Goal: Information Seeking & Learning: Learn about a topic

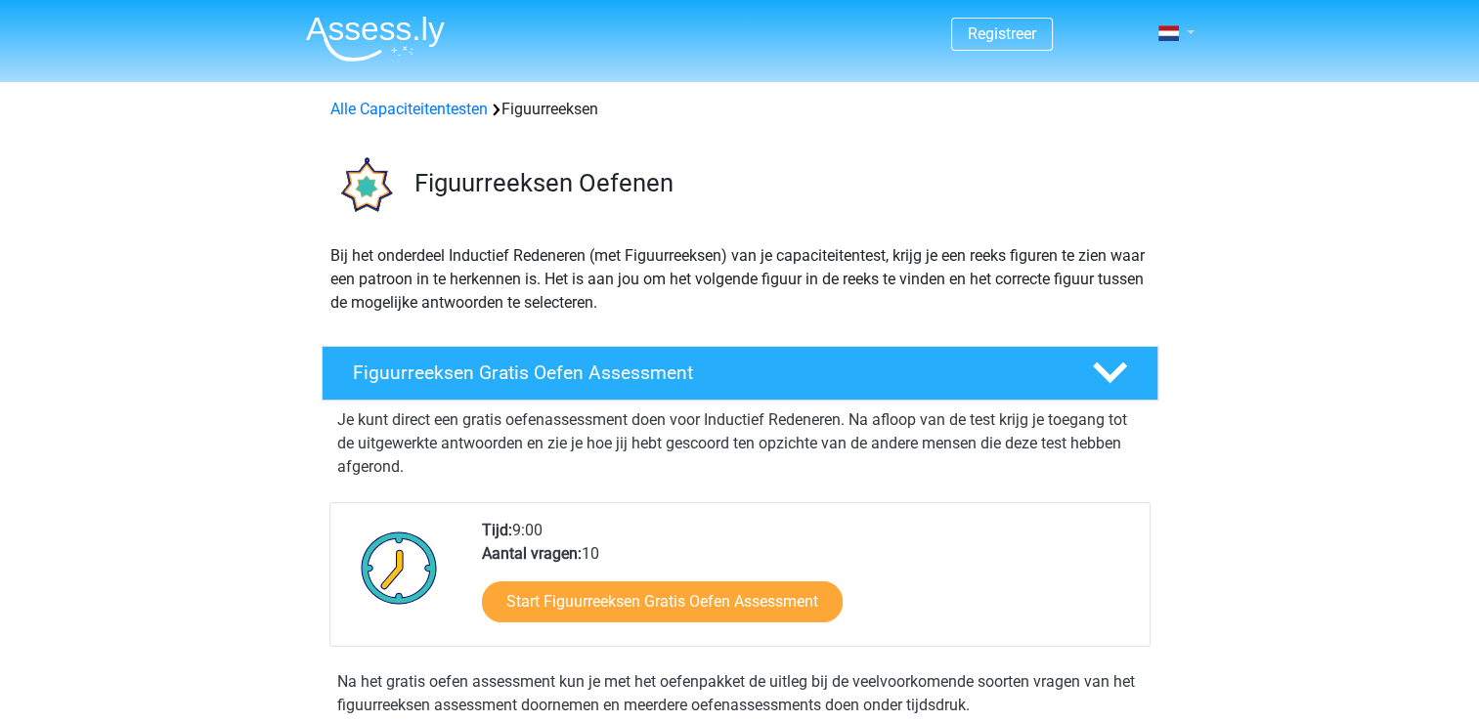
click at [1190, 27] on link at bounding box center [1169, 33] width 39 height 23
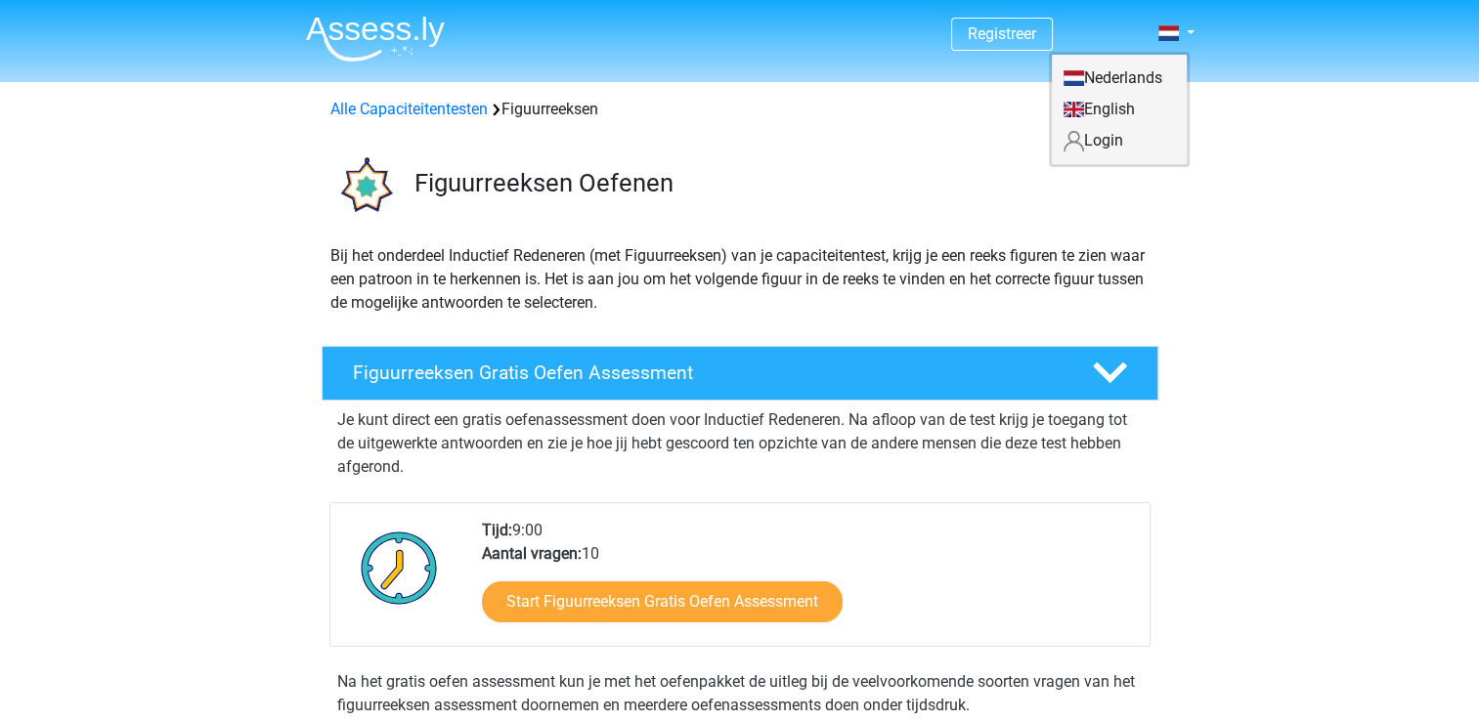
click at [1149, 83] on link "Nederlands" at bounding box center [1119, 78] width 135 height 31
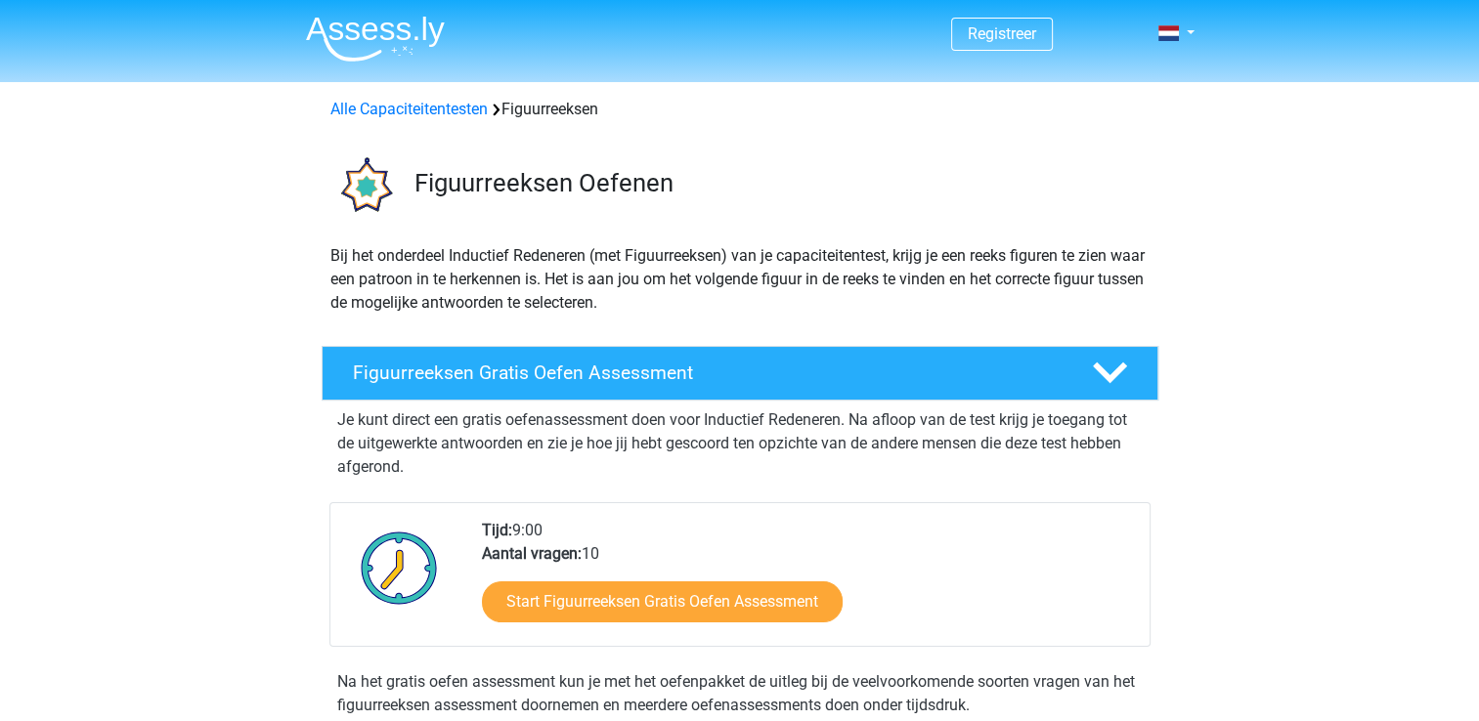
scroll to position [98, 0]
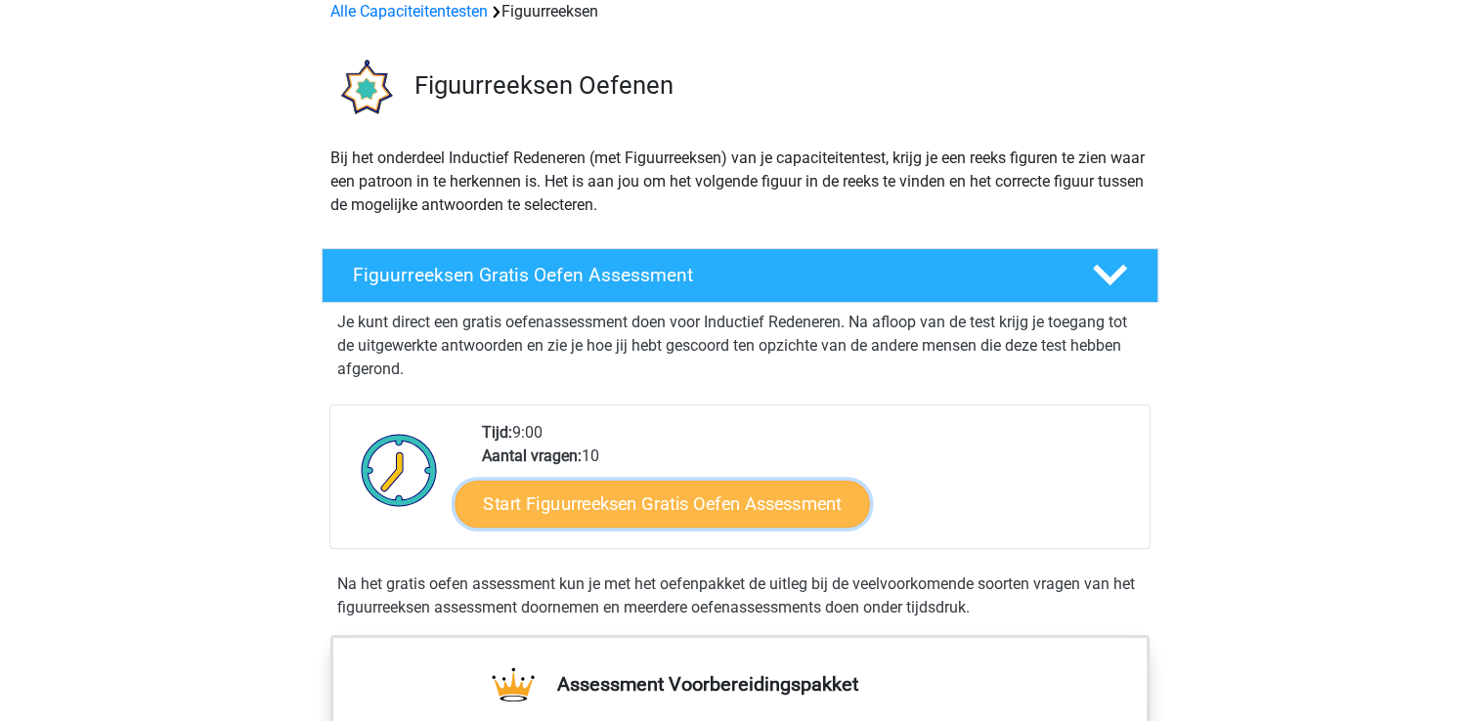
click at [810, 512] on link "Start Figuurreeksen Gratis Oefen Assessment" at bounding box center [662, 503] width 414 height 47
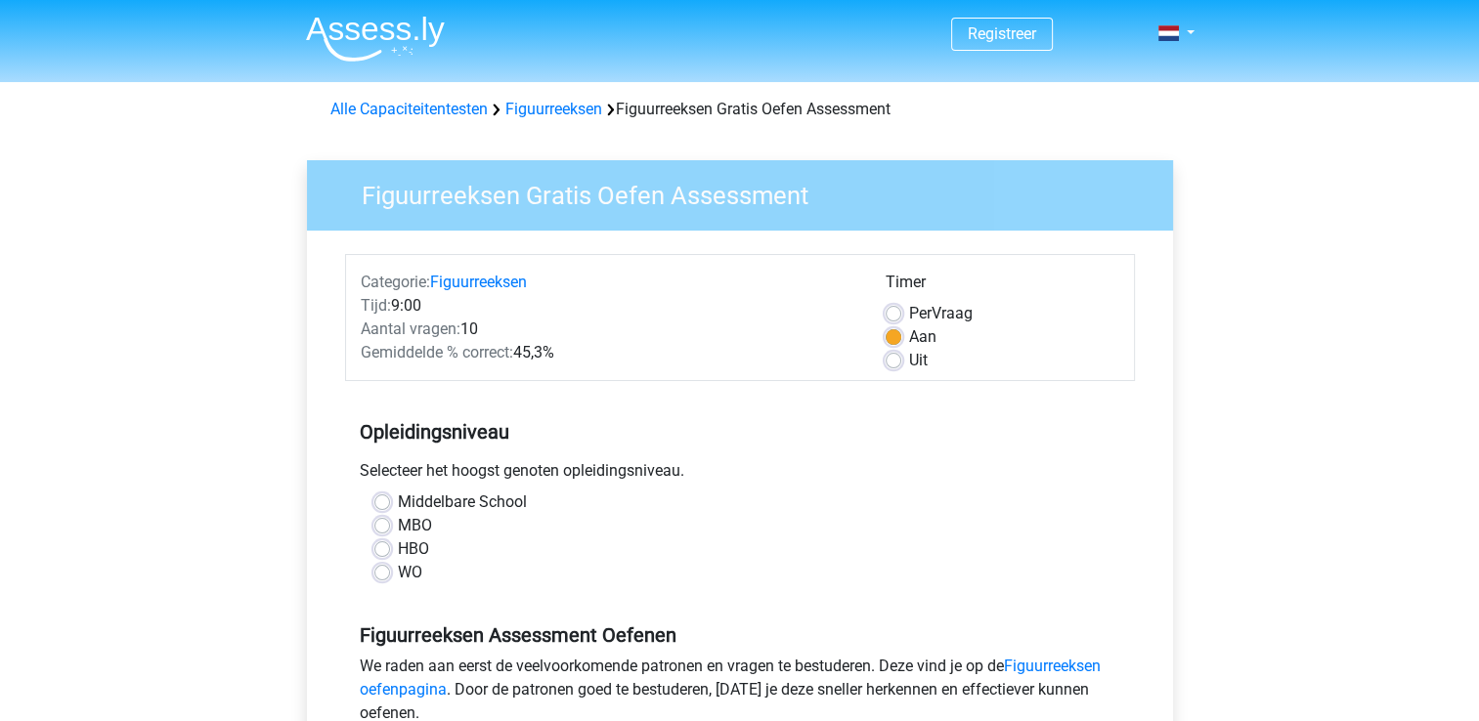
click at [392, 547] on div "HBO" at bounding box center [739, 549] width 731 height 23
click at [402, 549] on label "HBO" at bounding box center [413, 549] width 31 height 23
click at [390, 549] on input "HBO" at bounding box center [382, 548] width 16 height 20
radio input "true"
click at [398, 549] on label "HBO" at bounding box center [413, 549] width 31 height 23
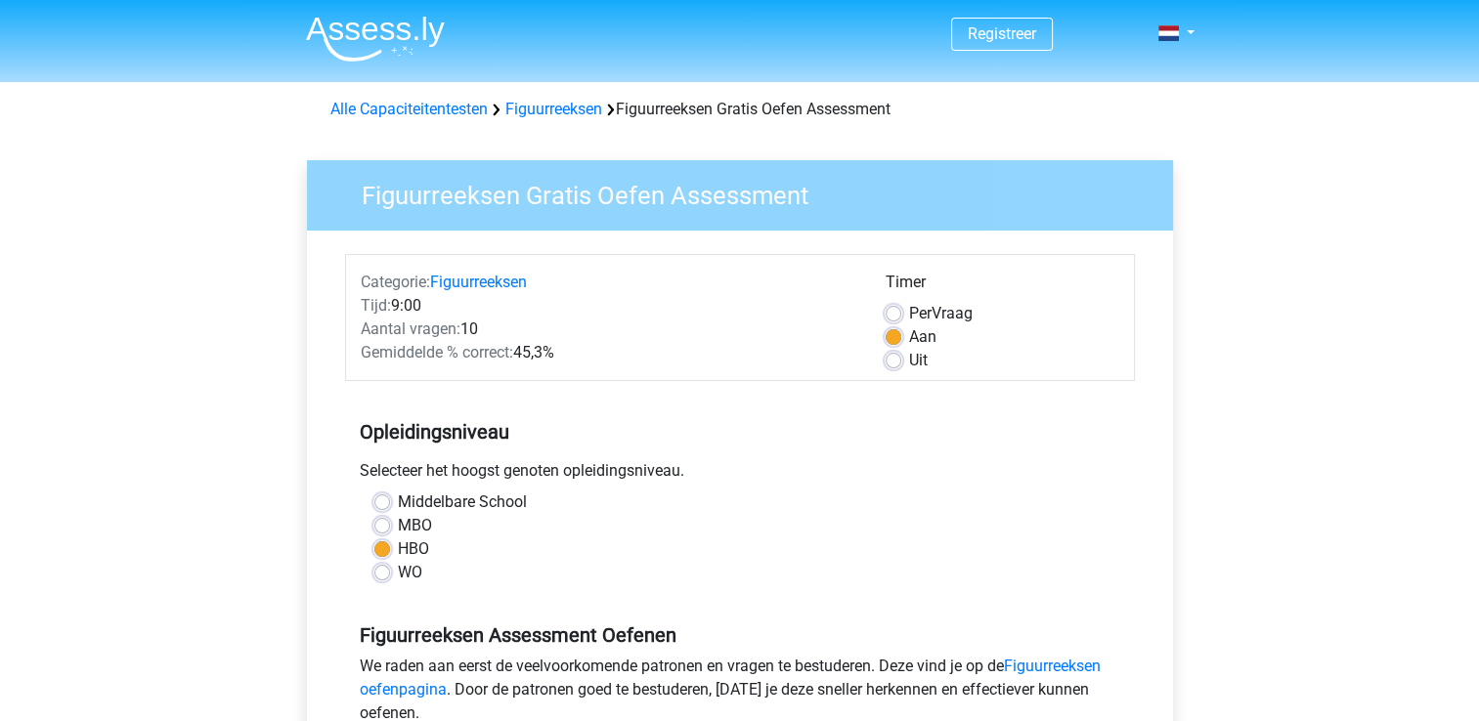
click at [380, 549] on input "HBO" at bounding box center [382, 548] width 16 height 20
click at [398, 527] on label "MBO" at bounding box center [415, 525] width 34 height 23
click at [386, 527] on input "MBO" at bounding box center [382, 524] width 16 height 20
radio input "true"
